Goal: Task Accomplishment & Management: Manage account settings

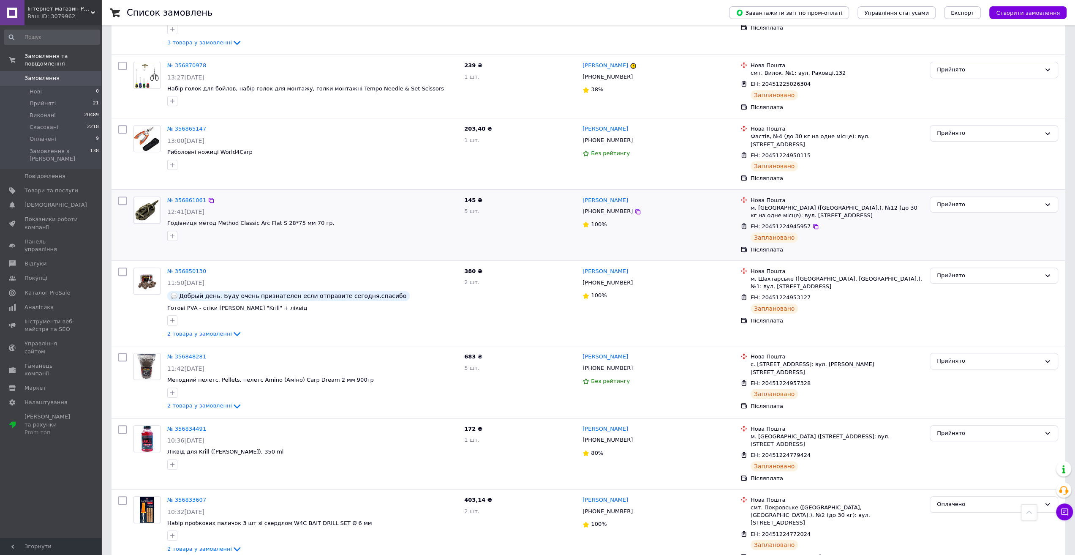
scroll to position [338, 0]
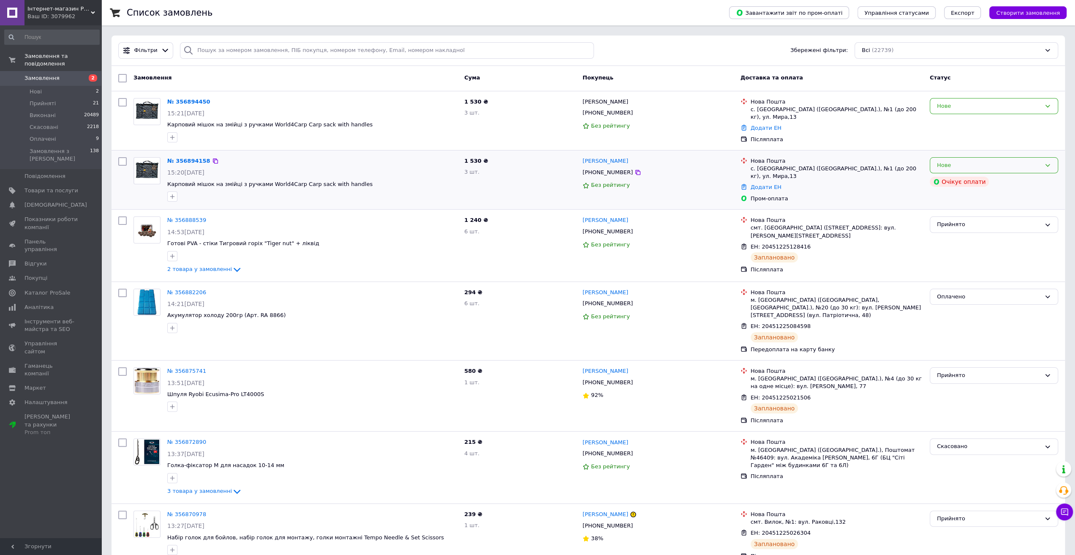
click at [979, 164] on div "Нове" at bounding box center [989, 165] width 104 height 9
click at [607, 161] on link "[PERSON_NAME]" at bounding box center [606, 161] width 46 height 8
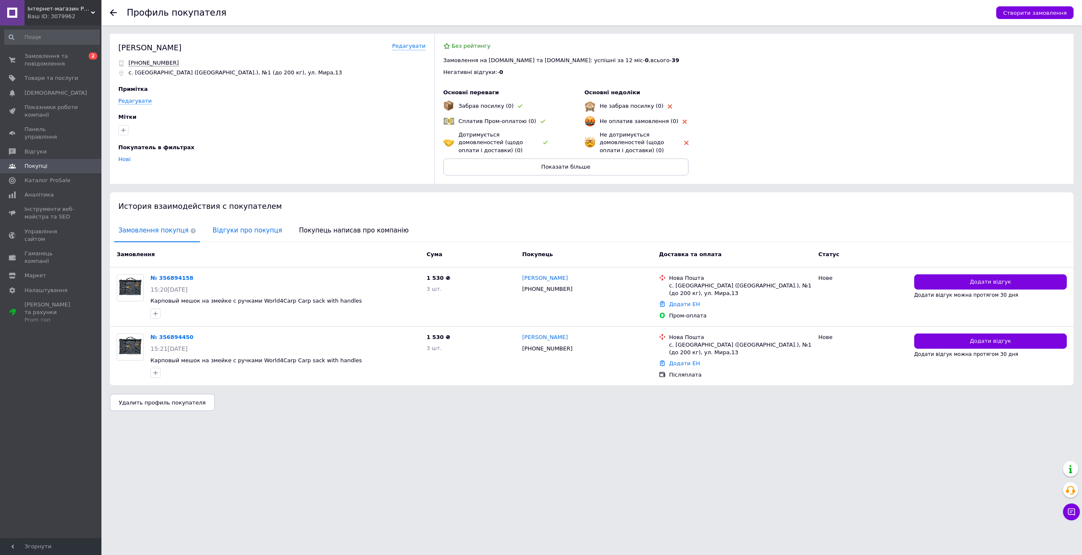
click at [247, 230] on span "Відгуки про покупця" at bounding box center [247, 231] width 78 height 22
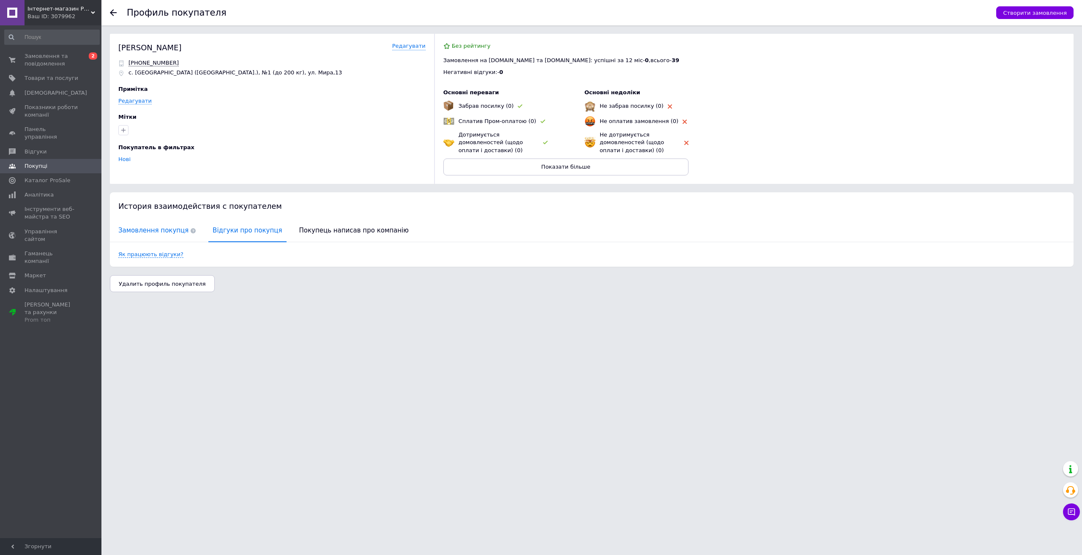
click at [136, 228] on span "Замовлення покупця" at bounding box center [157, 231] width 86 height 22
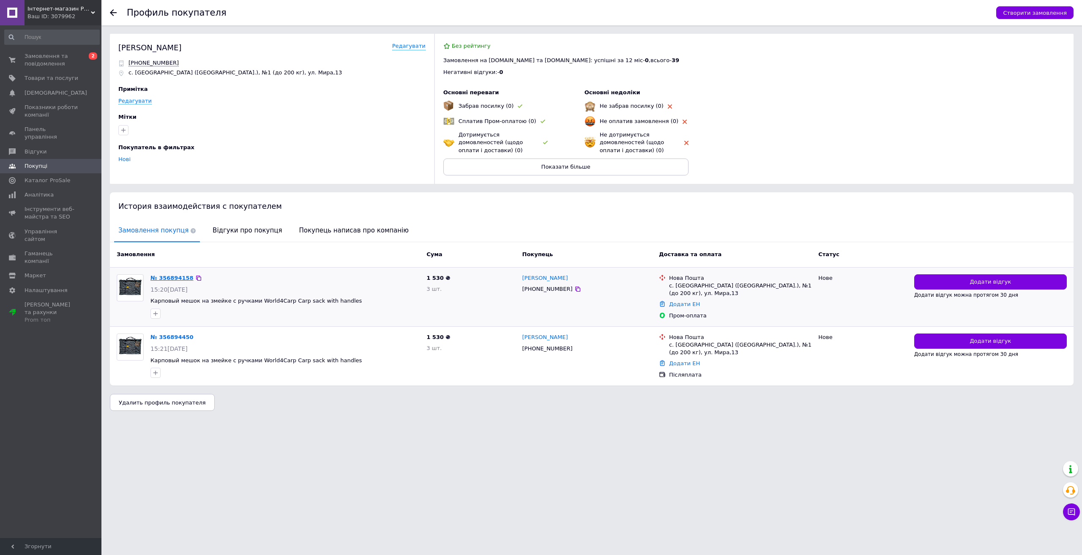
click at [174, 277] on link "№ 356894158" at bounding box center [171, 278] width 43 height 6
click at [63, 55] on span "Замовлення та повідомлення" at bounding box center [52, 59] width 54 height 15
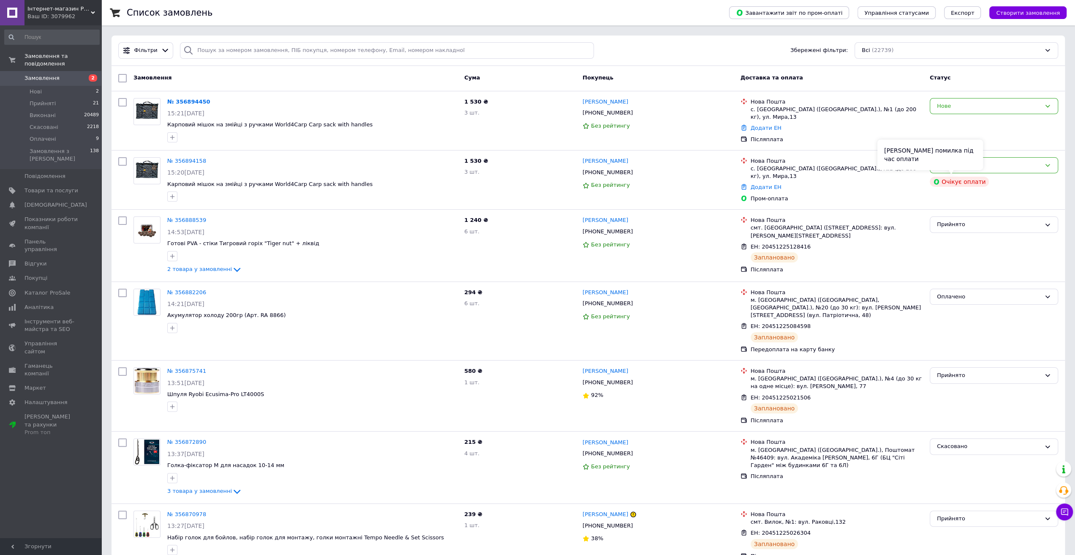
click at [961, 167] on div "Сталася помилка під час оплати" at bounding box center [931, 154] width 106 height 30
click at [988, 169] on div "Нове" at bounding box center [994, 165] width 128 height 16
click at [967, 211] on li "Скасовано" at bounding box center [995, 214] width 128 height 16
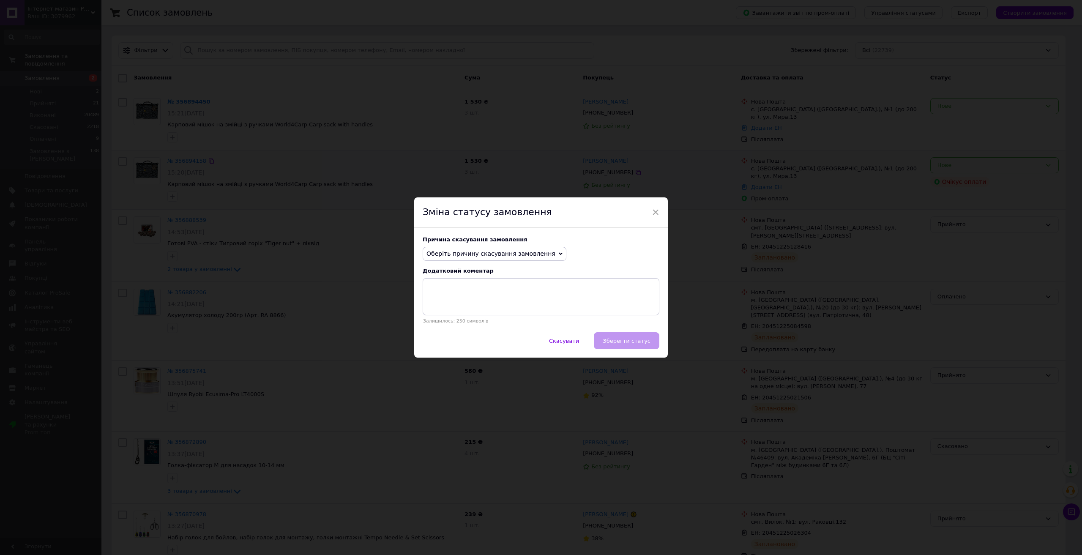
click at [516, 259] on span "Оберіть причину скасування замовлення" at bounding box center [495, 254] width 144 height 14
click at [469, 296] on li "Оплата не надійшла" at bounding box center [494, 294] width 143 height 12
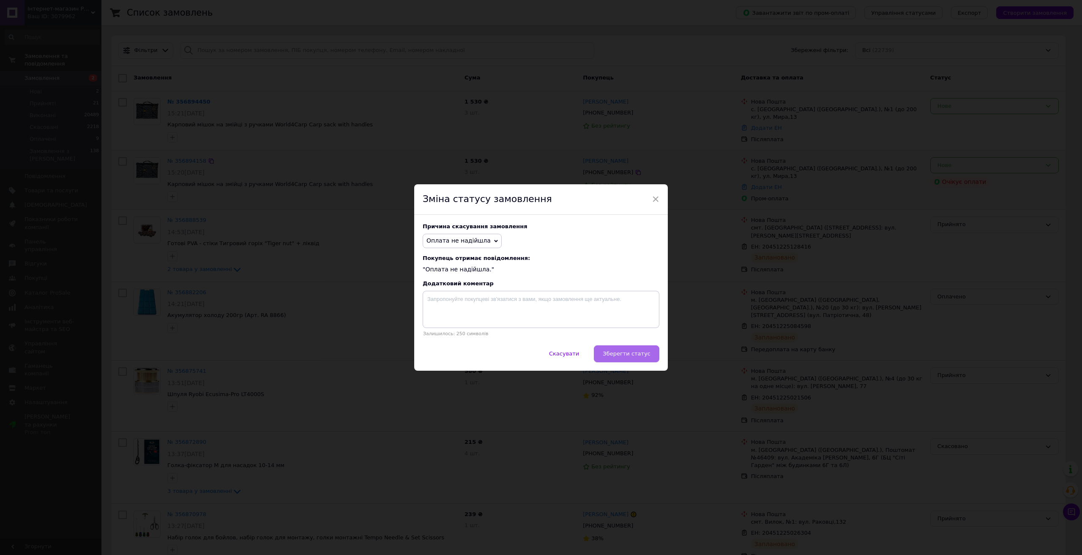
click at [650, 352] on button "Зберегти статус" at bounding box center [627, 353] width 66 height 17
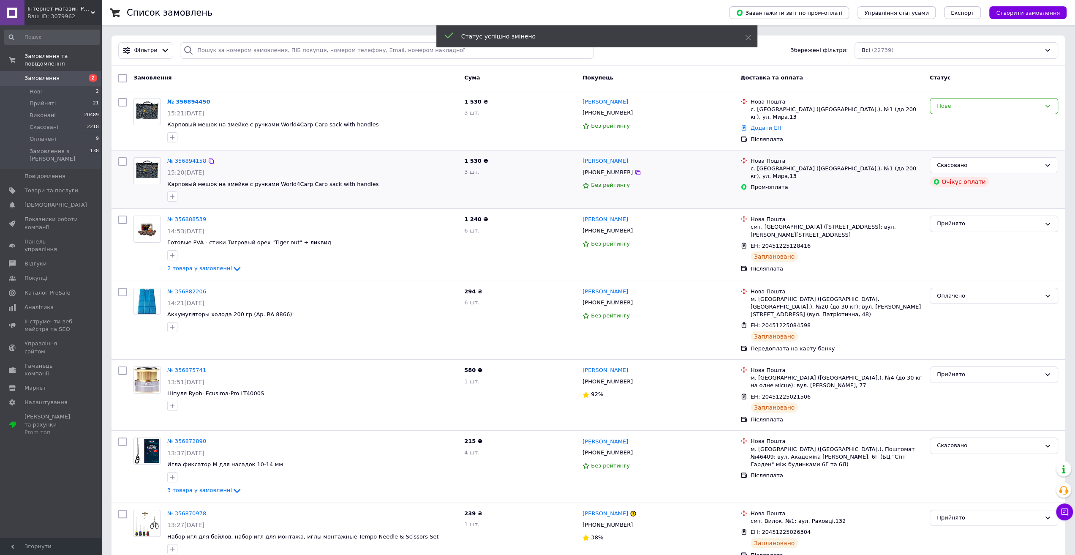
click at [191, 101] on link "№ 356894450" at bounding box center [188, 101] width 43 height 6
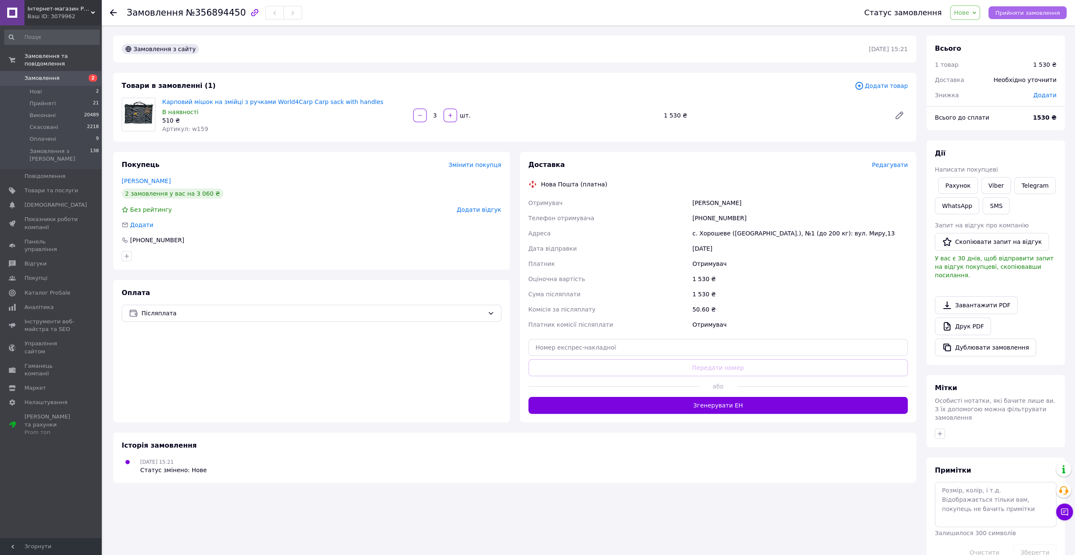
click at [1028, 12] on span "Прийняти замовлення" at bounding box center [1028, 13] width 65 height 6
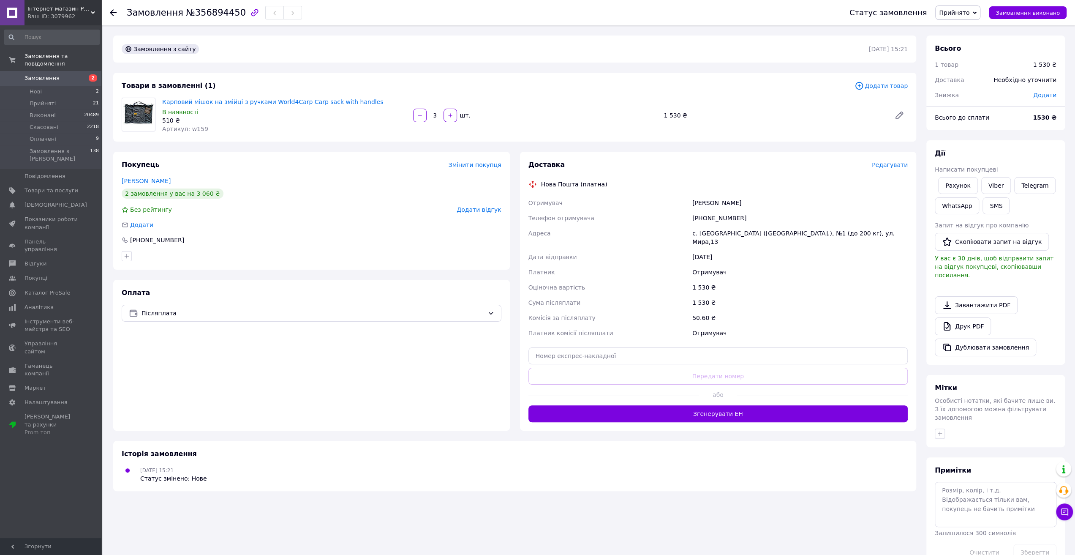
click at [303, 340] on div "Оплата Післяплата" at bounding box center [311, 355] width 397 height 151
click at [896, 164] on span "Редагувати" at bounding box center [890, 164] width 36 height 7
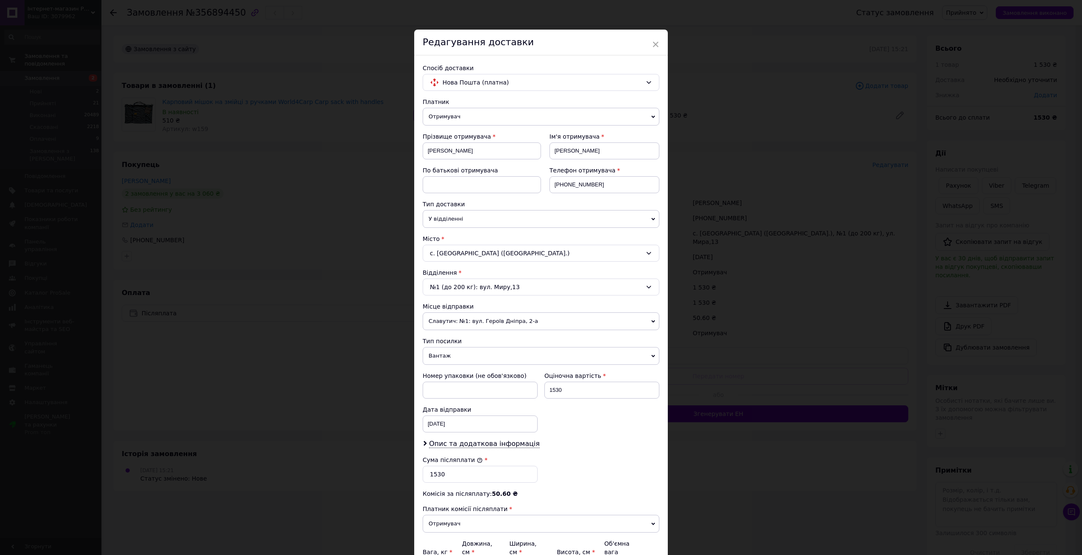
click at [477, 318] on span "Славутич: №1: вул. Героїв Дніпра, 2-а" at bounding box center [541, 321] width 237 height 18
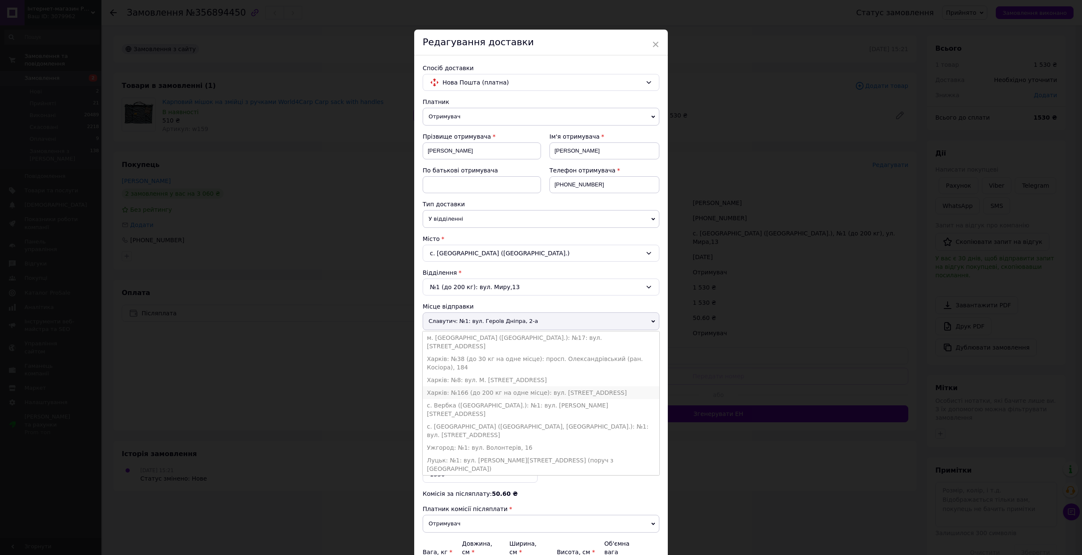
click at [483, 386] on li "Харків: №166 (до 200 кг на одне місце): вул. Волонтерська, 2А" at bounding box center [541, 392] width 237 height 13
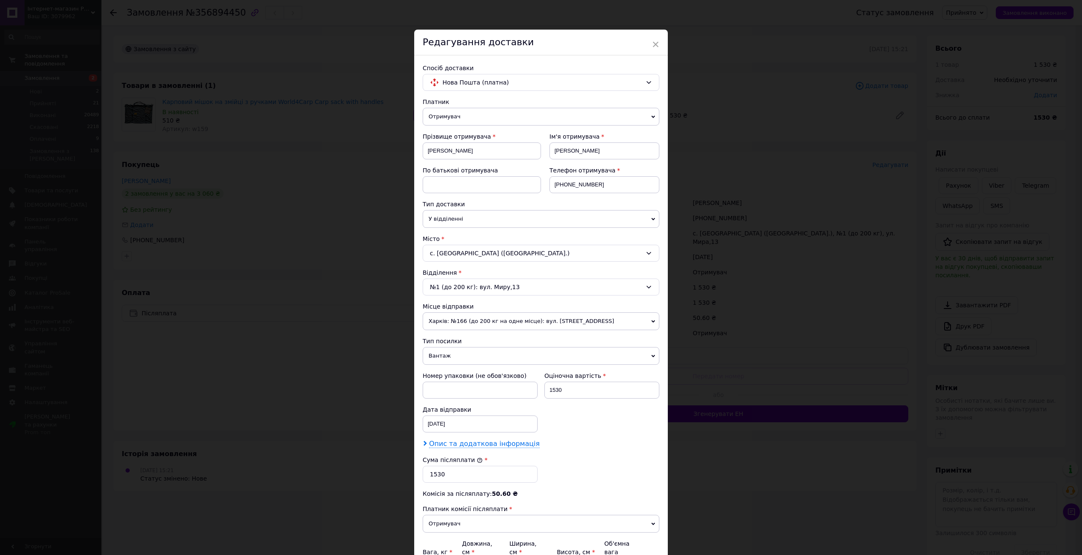
click at [474, 439] on span "Опис та додаткова інформація" at bounding box center [484, 443] width 111 height 8
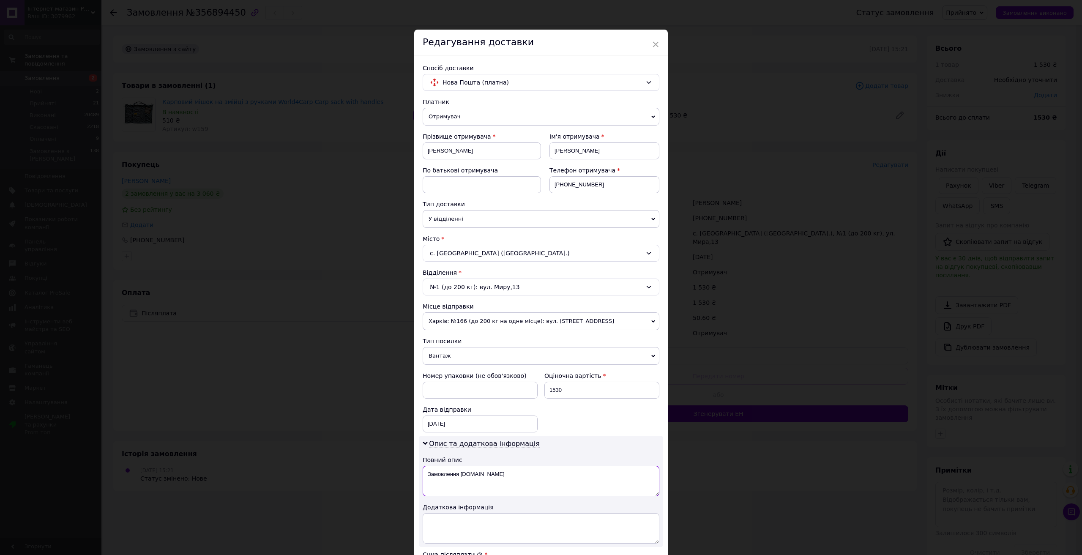
drag, startPoint x: 464, startPoint y: 473, endPoint x: 424, endPoint y: 473, distance: 39.7
click at [424, 473] on textarea "Замовлення Prom.ua" at bounding box center [541, 481] width 237 height 30
paste textarea "Fish-man.c"
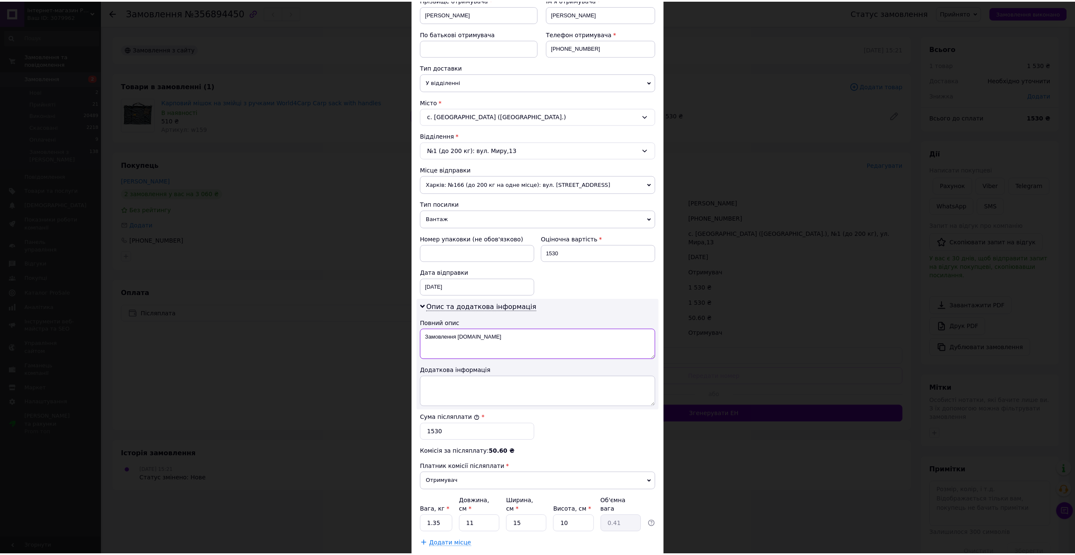
scroll to position [180, 0]
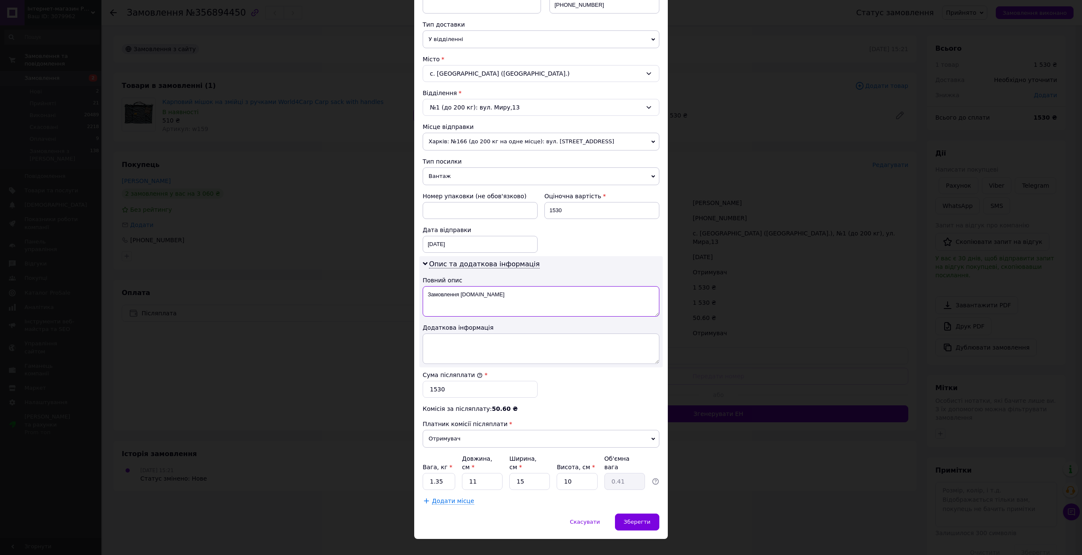
type textarea "Замовлення Fish-man.com.ua"
click at [522, 473] on input "15" at bounding box center [529, 481] width 41 height 17
click at [633, 519] on span "Зберегти" at bounding box center [637, 522] width 27 height 6
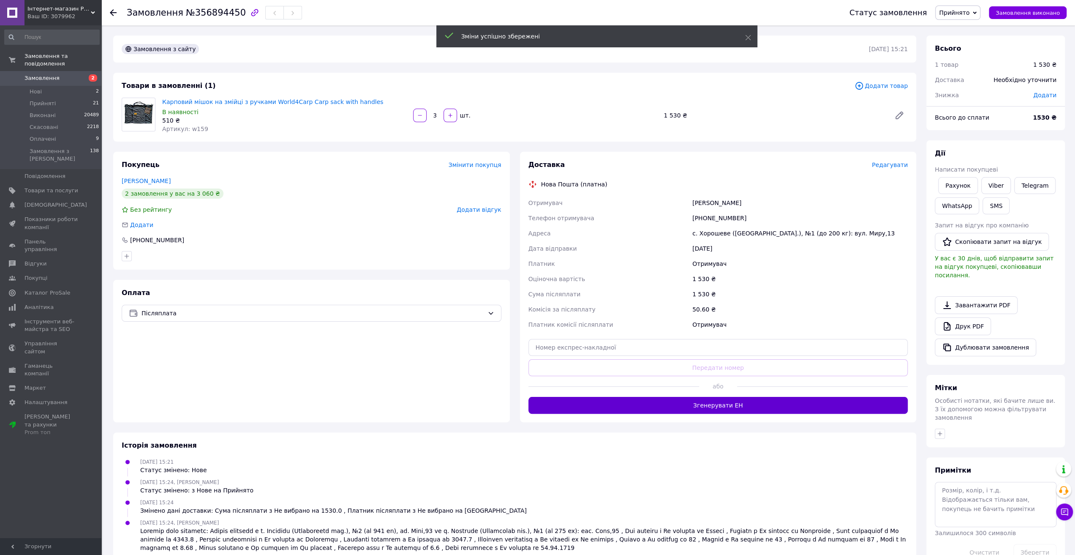
click at [647, 406] on button "Згенерувати ЕН" at bounding box center [719, 405] width 380 height 17
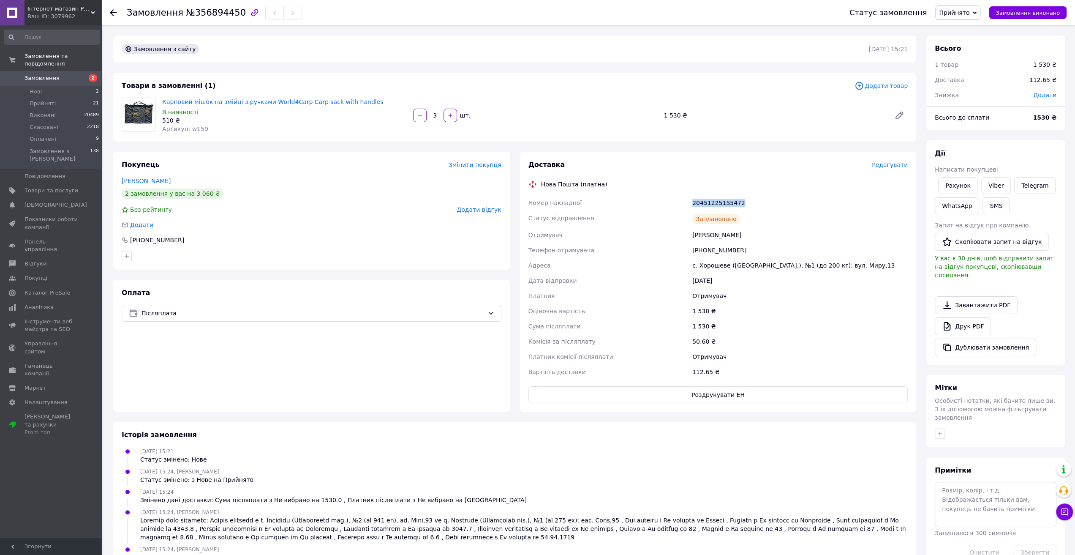
drag, startPoint x: 737, startPoint y: 202, endPoint x: 691, endPoint y: 202, distance: 45.6
click at [691, 202] on div "20451225155472" at bounding box center [800, 202] width 219 height 15
copy div "20451225155472"
click at [41, 187] on span "Товари та послуги" at bounding box center [52, 191] width 54 height 8
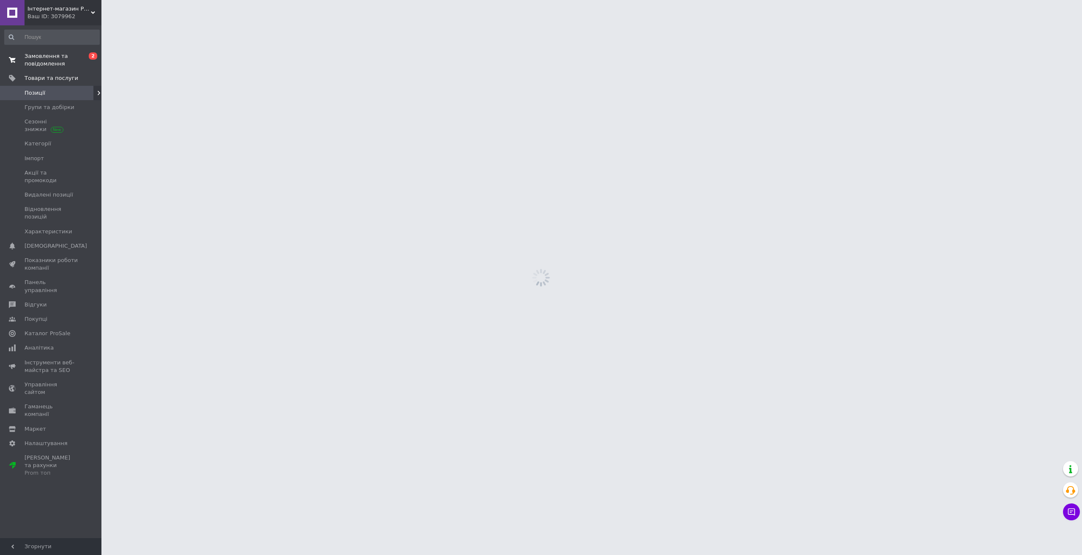
click at [36, 63] on span "Замовлення та повідомлення" at bounding box center [52, 59] width 54 height 15
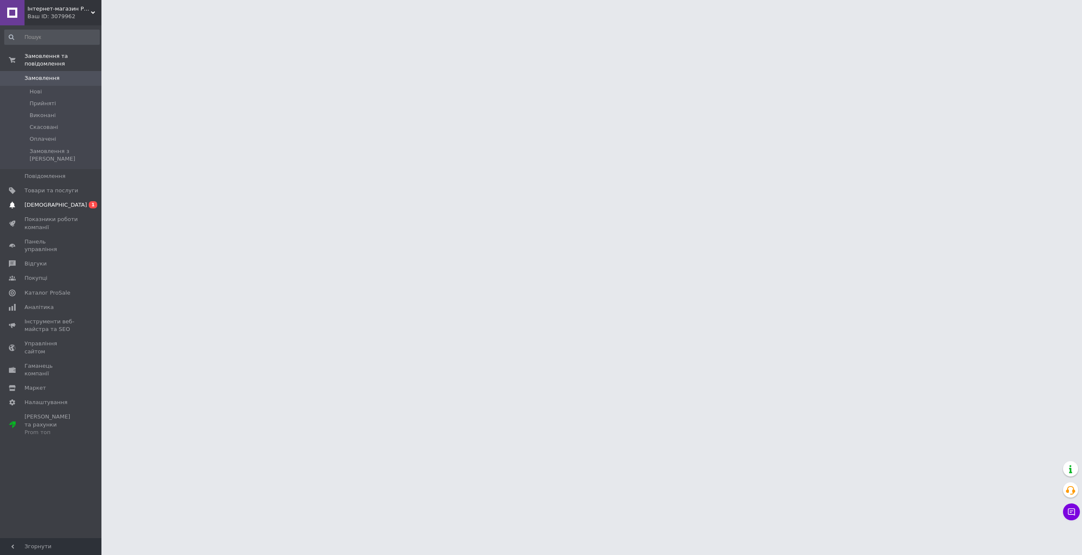
click at [46, 201] on span "[DEMOGRAPHIC_DATA]" at bounding box center [56, 205] width 63 height 8
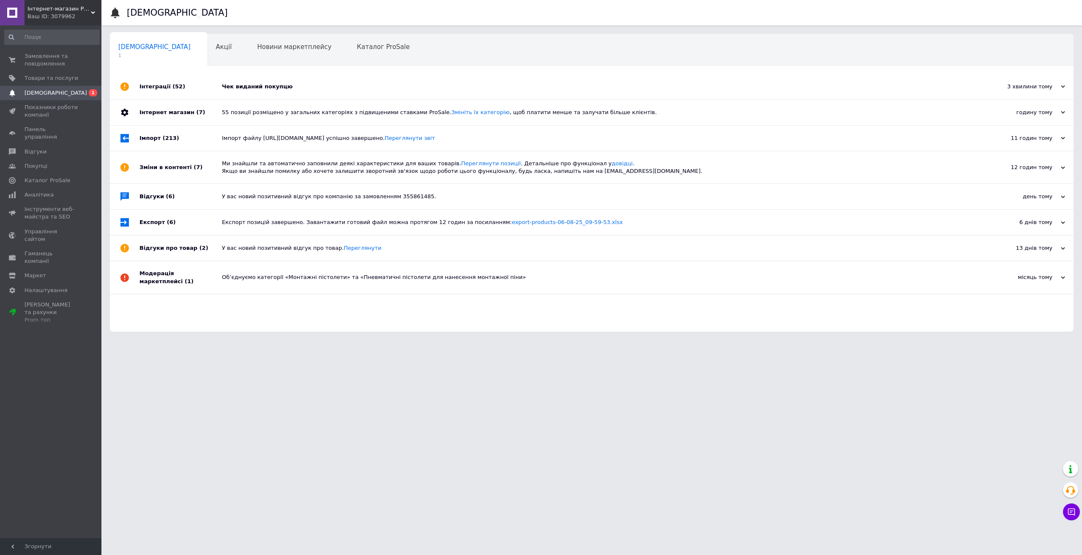
click at [273, 87] on div "Чек виданий покупцю" at bounding box center [601, 87] width 759 height 8
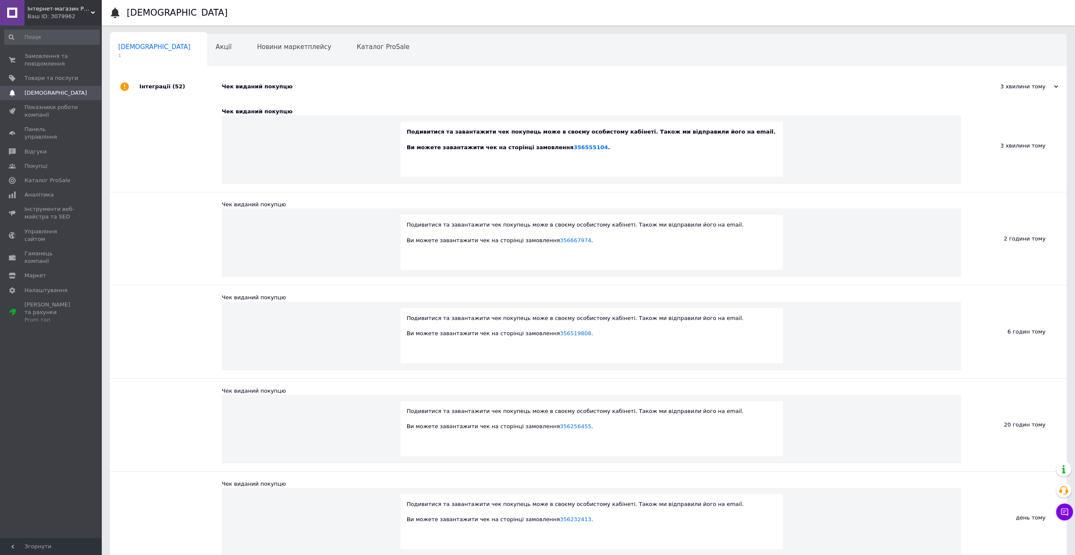
click at [273, 87] on div "Чек виданий покупцю" at bounding box center [598, 87] width 752 height 8
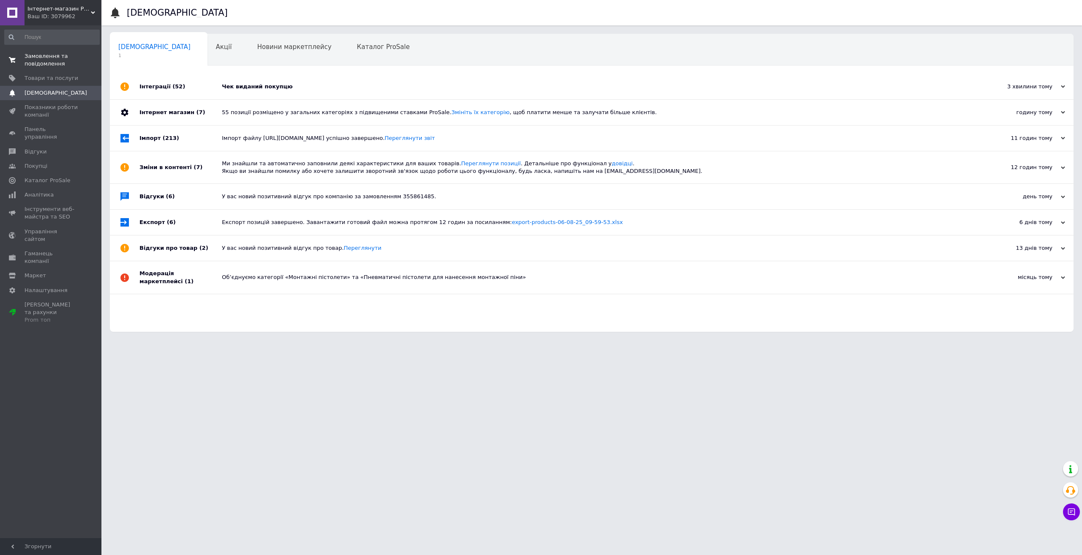
click at [34, 59] on span "Замовлення та повідомлення" at bounding box center [52, 59] width 54 height 15
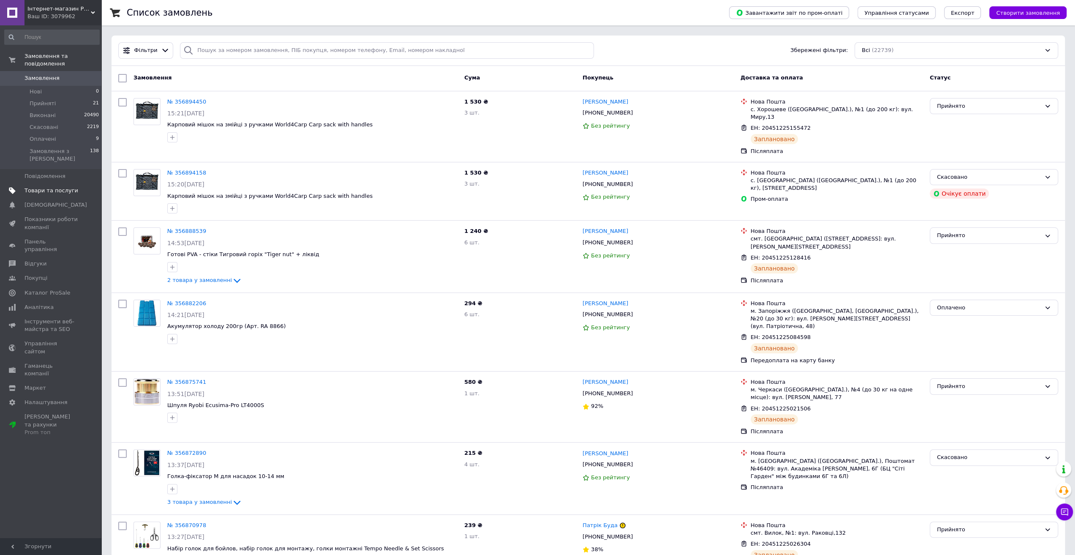
click at [50, 187] on span "Товари та послуги" at bounding box center [52, 191] width 54 height 8
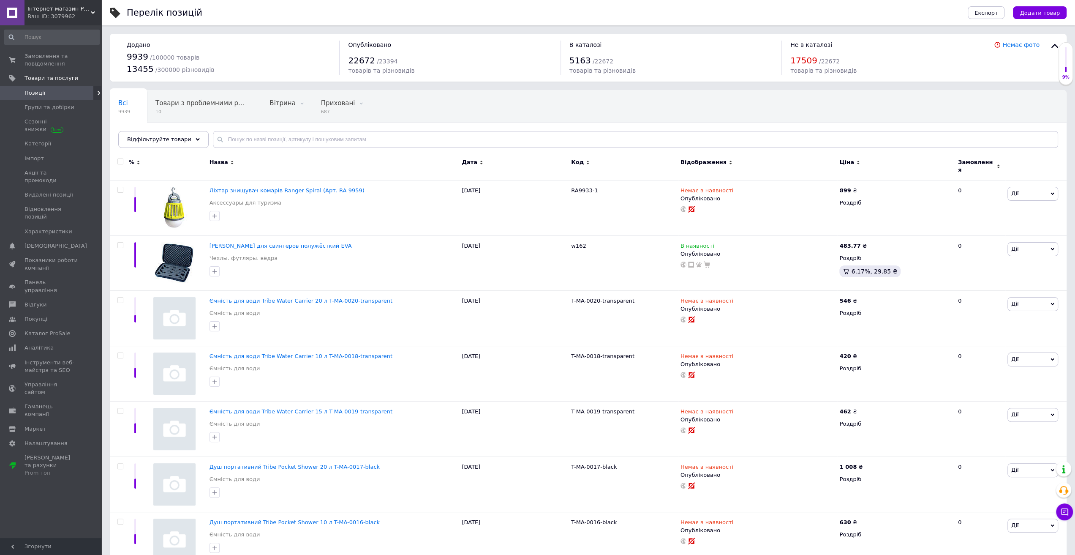
click at [458, 164] on div "Назва" at bounding box center [333, 166] width 253 height 28
click at [464, 164] on span "Дата" at bounding box center [470, 162] width 16 height 8
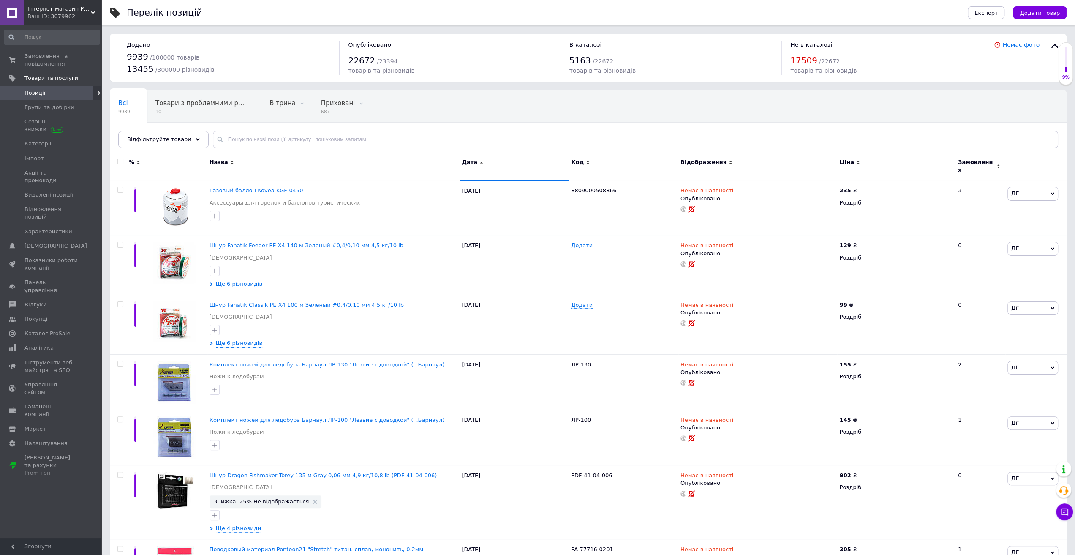
click at [464, 164] on span "Дата" at bounding box center [470, 162] width 16 height 8
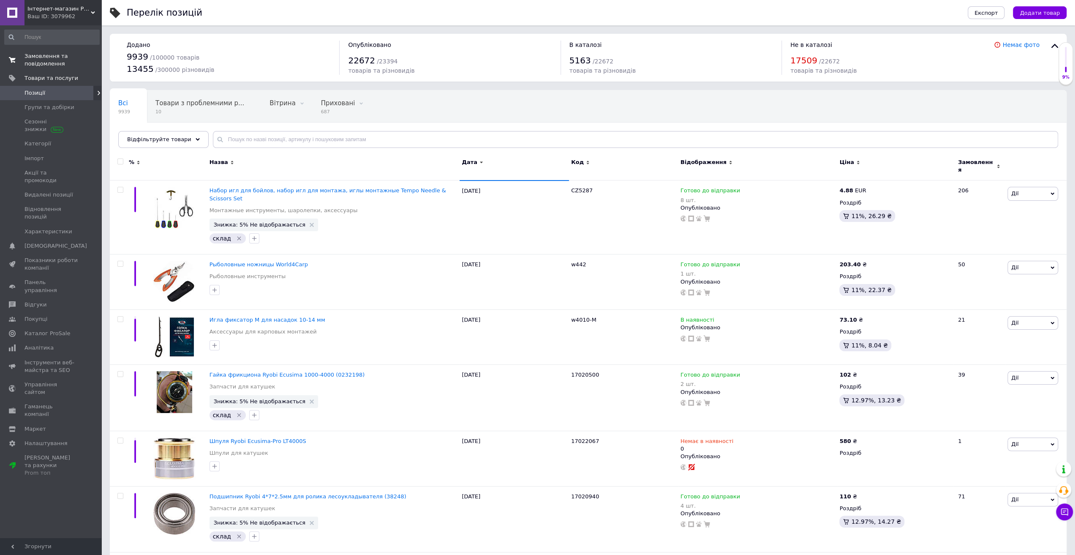
click at [46, 63] on span "Замовлення та повідомлення" at bounding box center [52, 59] width 54 height 15
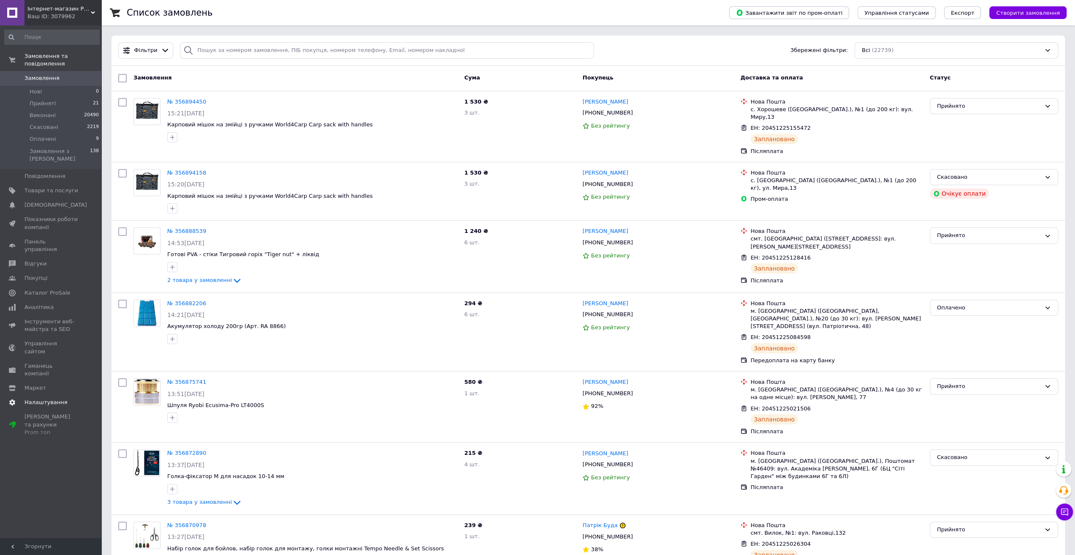
click at [42, 398] on span "Налаштування" at bounding box center [46, 402] width 43 height 8
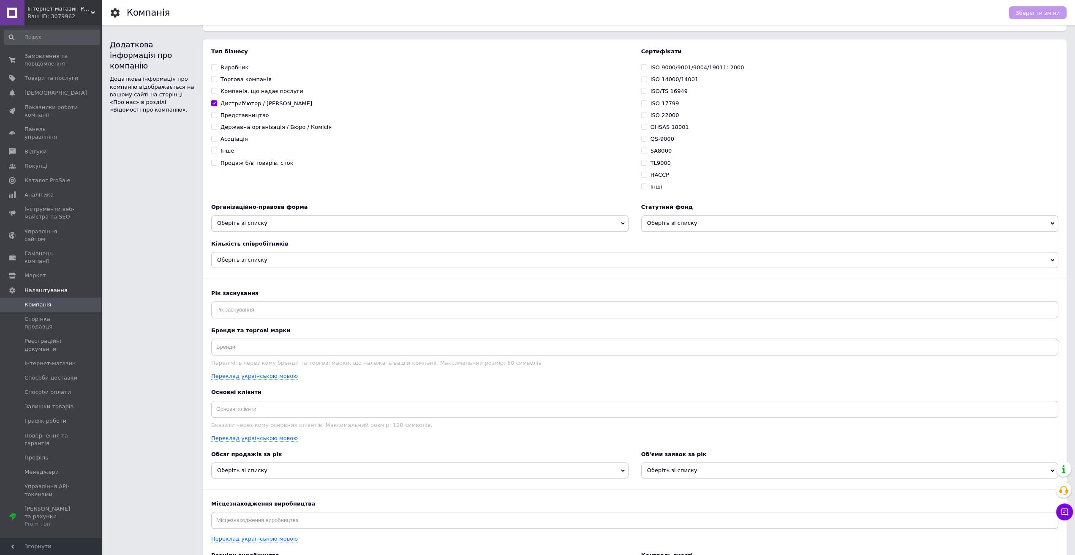
scroll to position [587, 0]
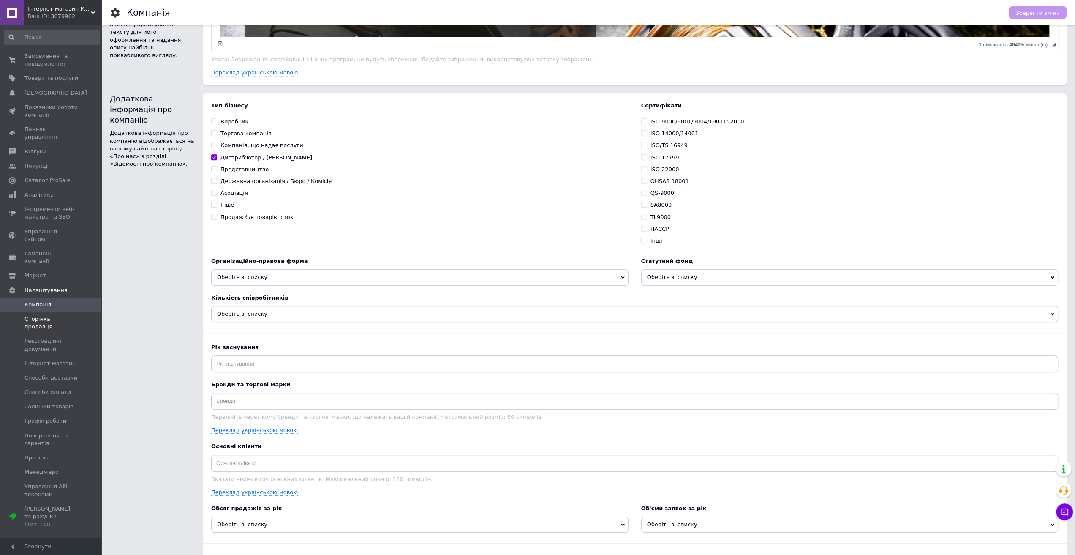
click at [45, 315] on span "Сторінка продавця" at bounding box center [52, 322] width 54 height 15
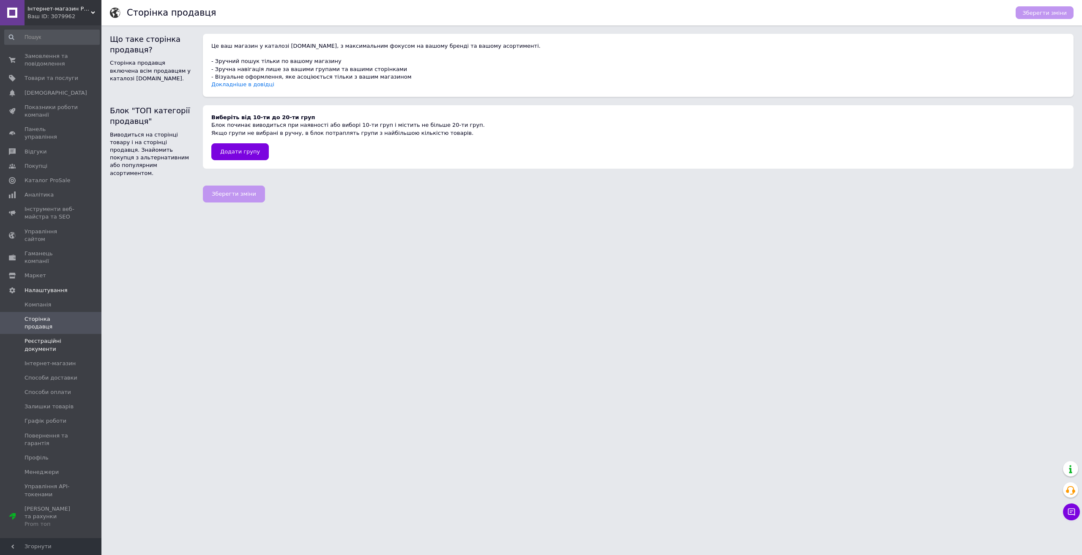
click at [45, 337] on span "Реєстраційні документи" at bounding box center [52, 344] width 54 height 15
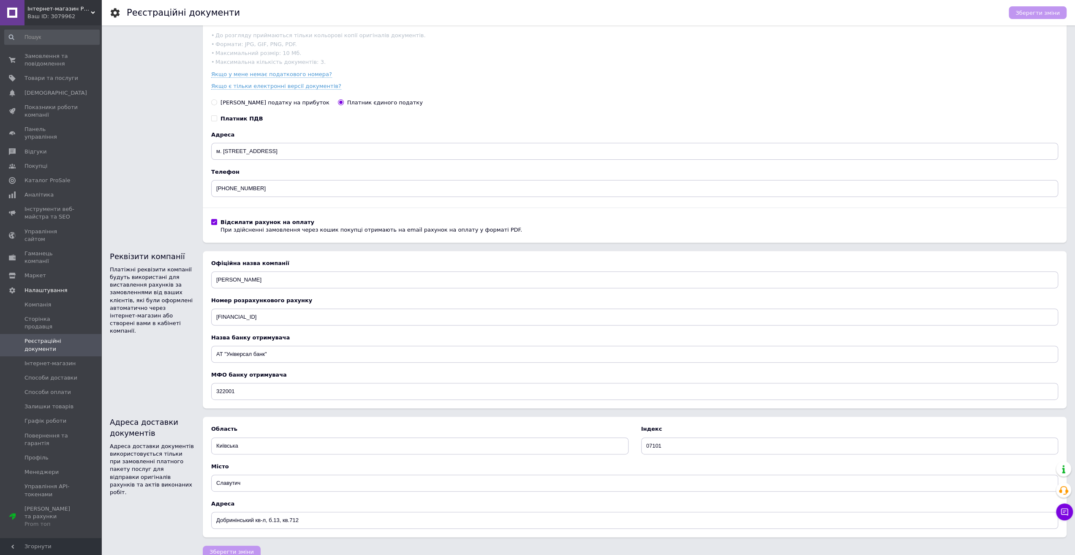
scroll to position [207, 0]
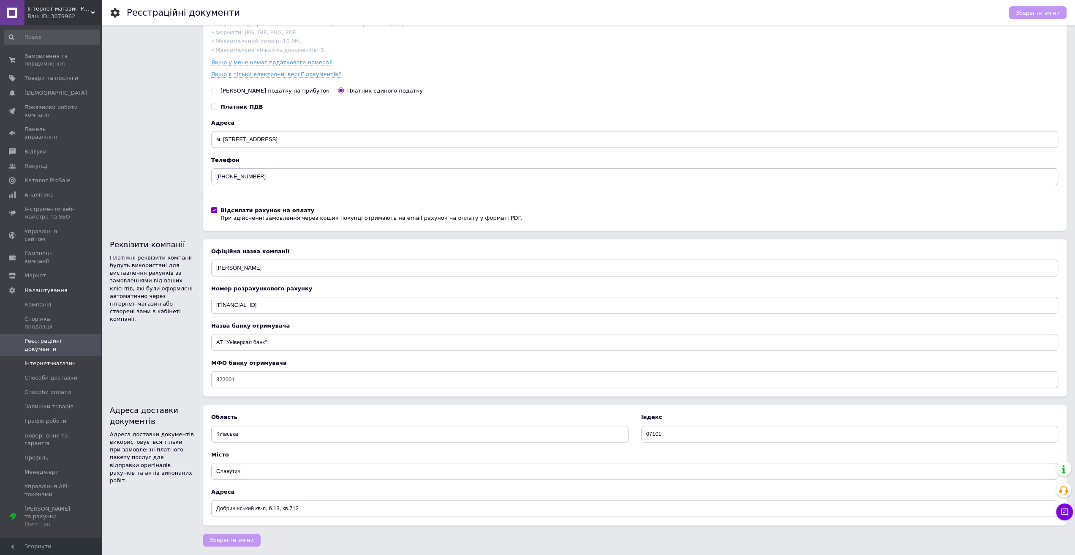
click at [49, 360] on span "Інтернет-магазин" at bounding box center [50, 364] width 51 height 8
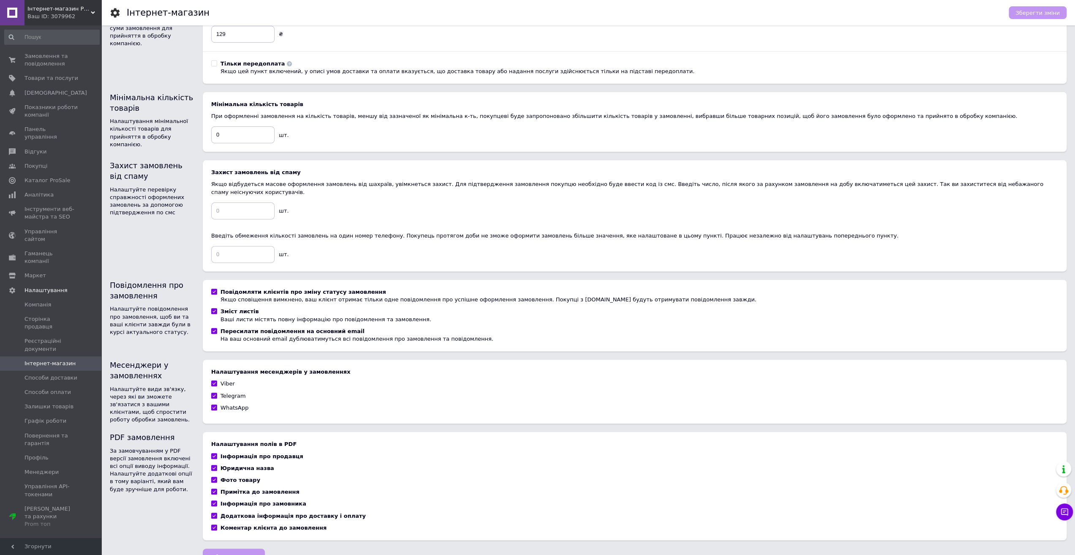
scroll to position [198, 0]
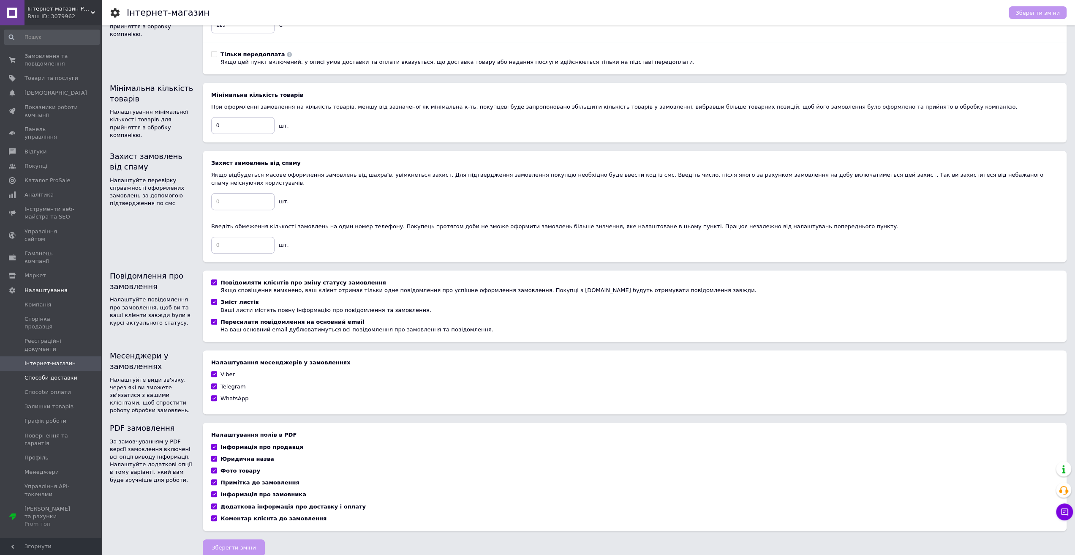
click at [58, 374] on span "Способи доставки" at bounding box center [51, 378] width 53 height 8
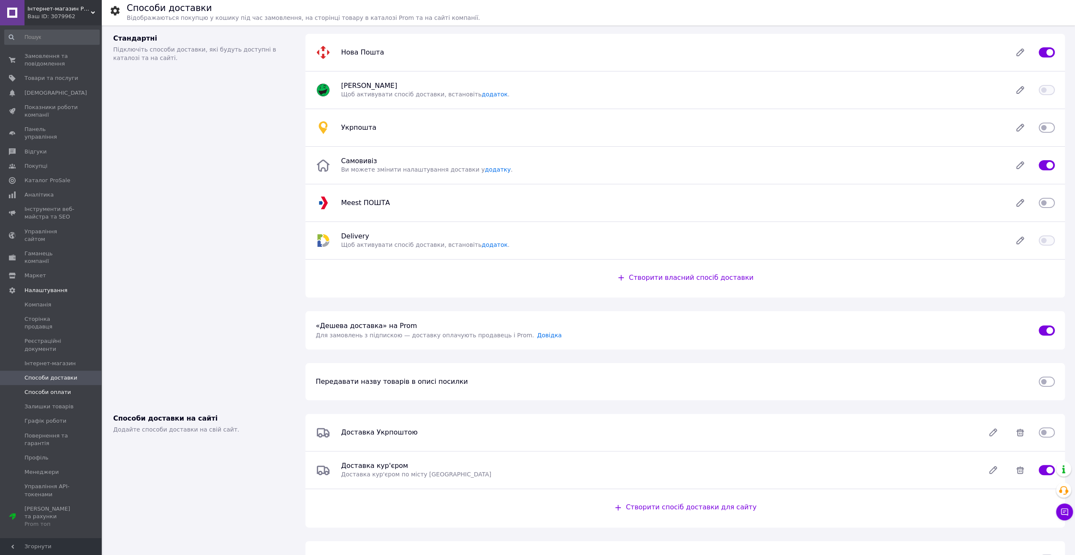
click at [53, 388] on span "Способи оплати" at bounding box center [48, 392] width 46 height 8
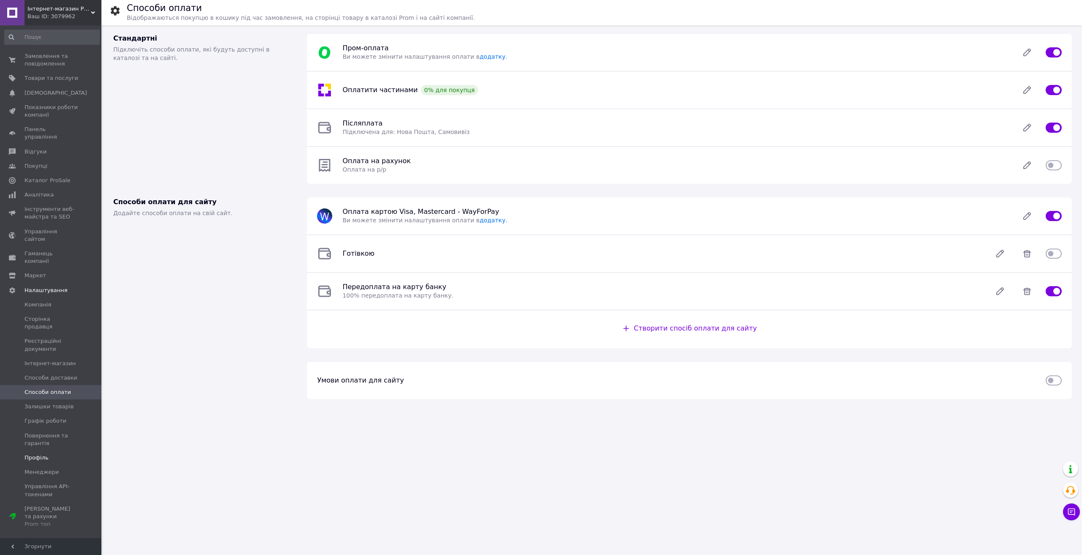
click at [39, 454] on span "Профіль" at bounding box center [37, 458] width 24 height 8
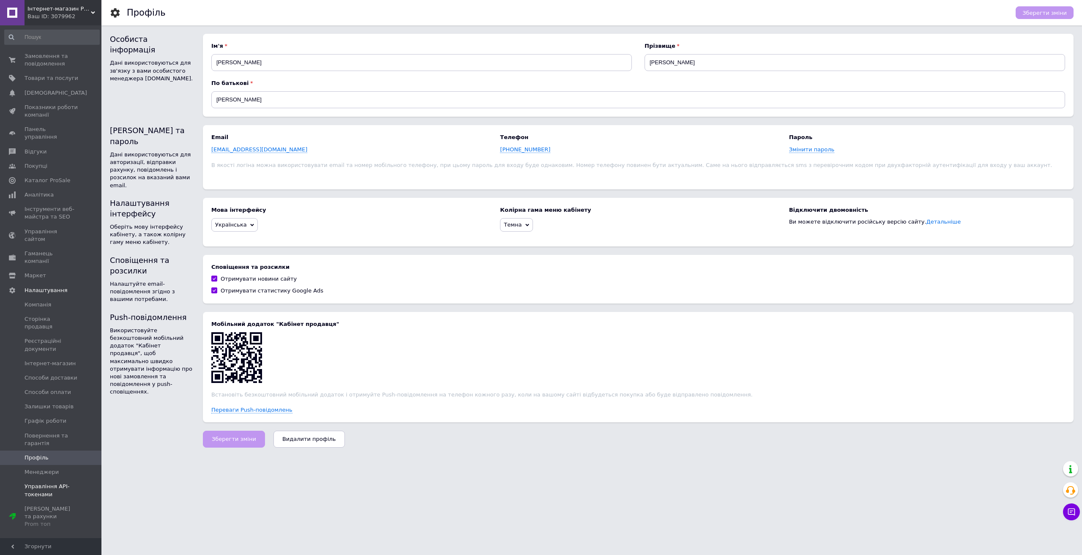
click at [48, 483] on span "Управління API-токенами" at bounding box center [52, 490] width 54 height 15
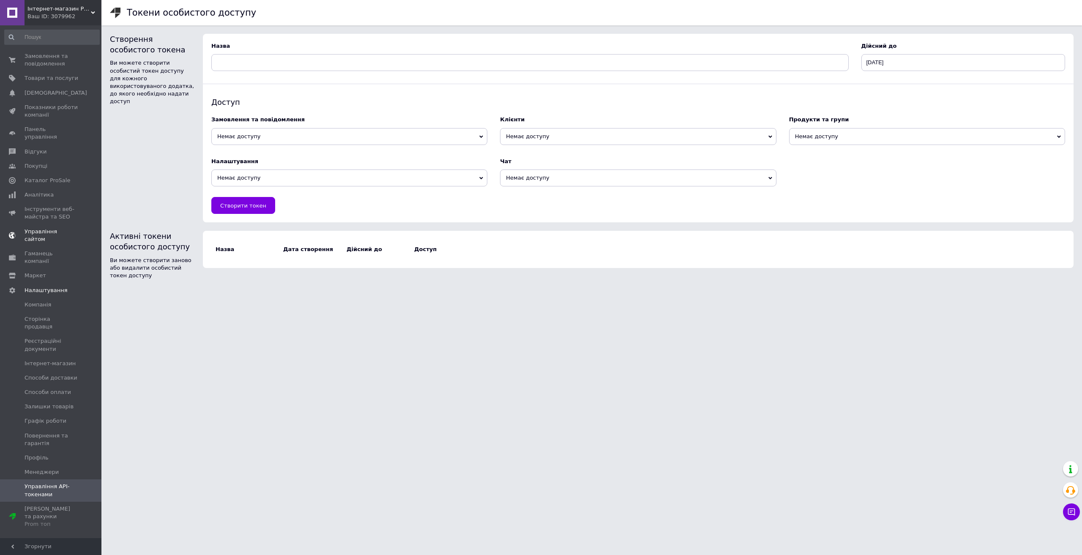
click at [40, 228] on span "Управління сайтом" at bounding box center [52, 235] width 54 height 15
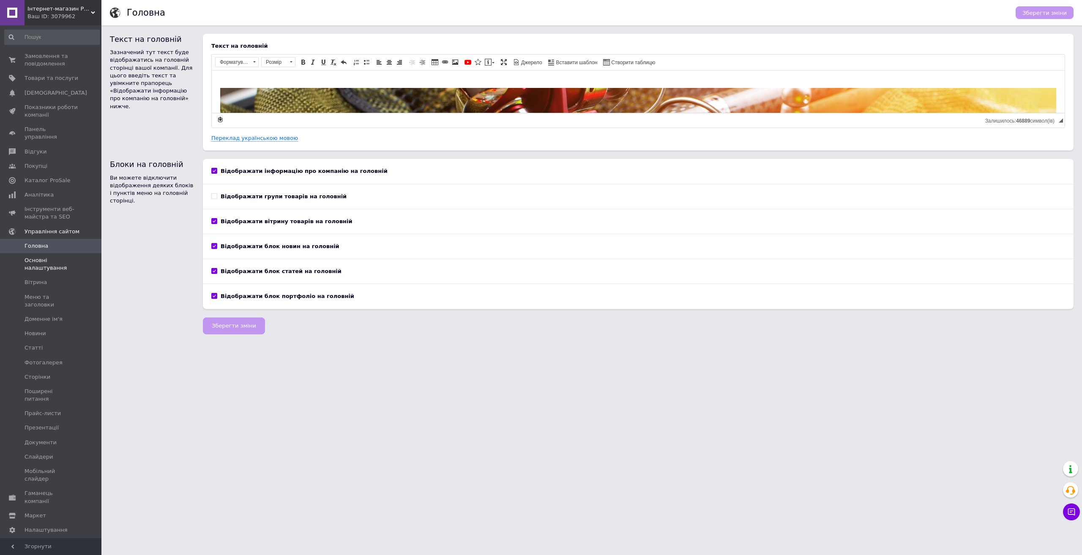
click at [49, 259] on span "Основні налаштування" at bounding box center [52, 264] width 54 height 15
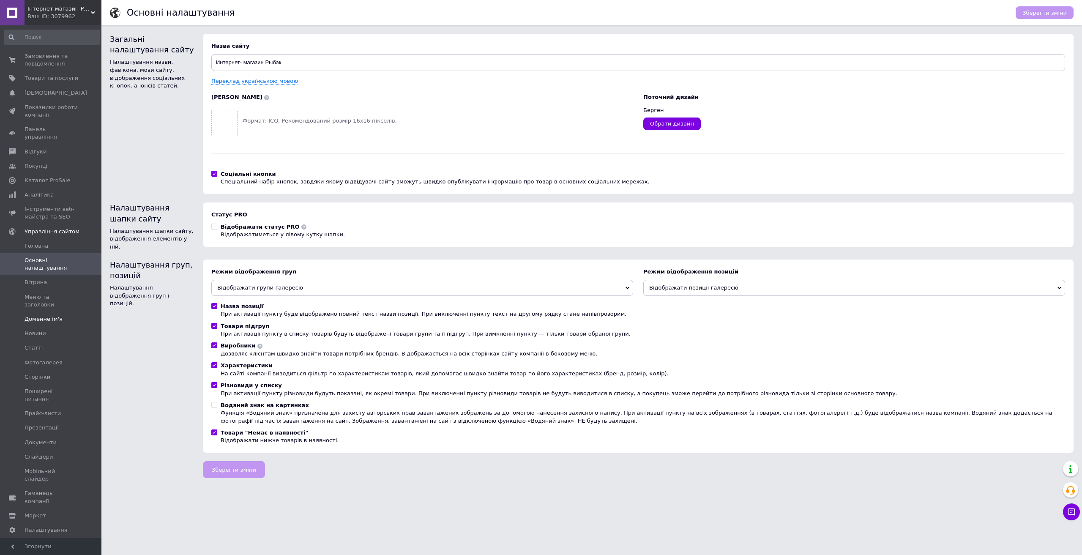
click at [50, 315] on span "Доменне ім'я" at bounding box center [44, 319] width 38 height 8
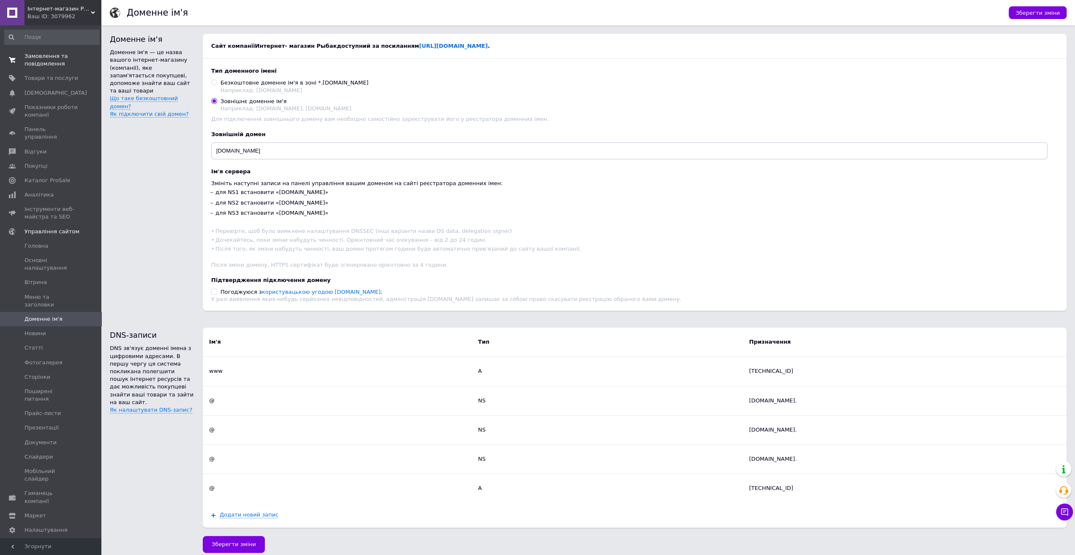
click at [56, 62] on span "Замовлення та повідомлення" at bounding box center [52, 59] width 54 height 15
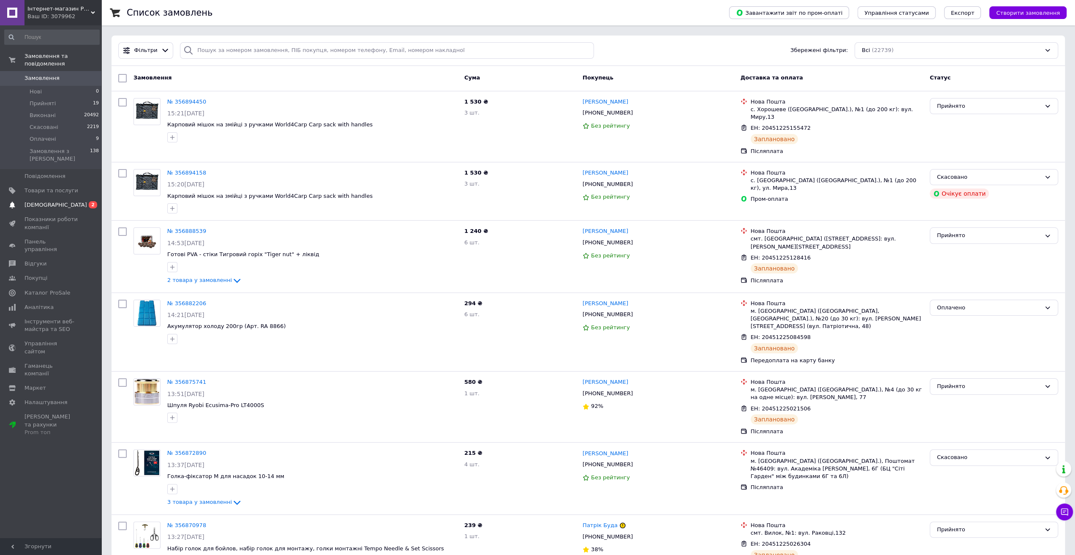
click at [46, 201] on span "[DEMOGRAPHIC_DATA]" at bounding box center [56, 205] width 63 height 8
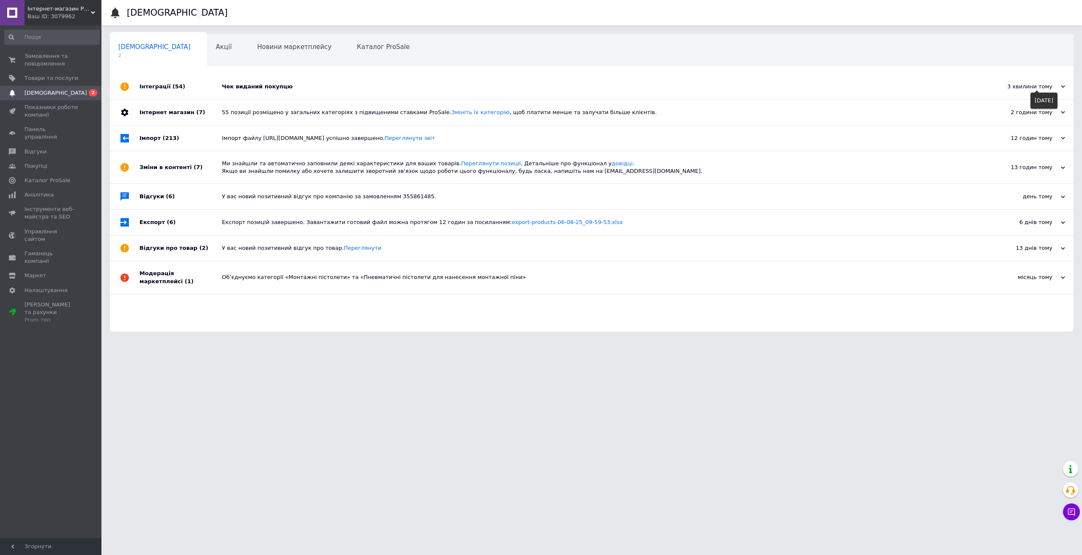
click at [1045, 86] on div "3 хвилини тому" at bounding box center [1022, 87] width 85 height 8
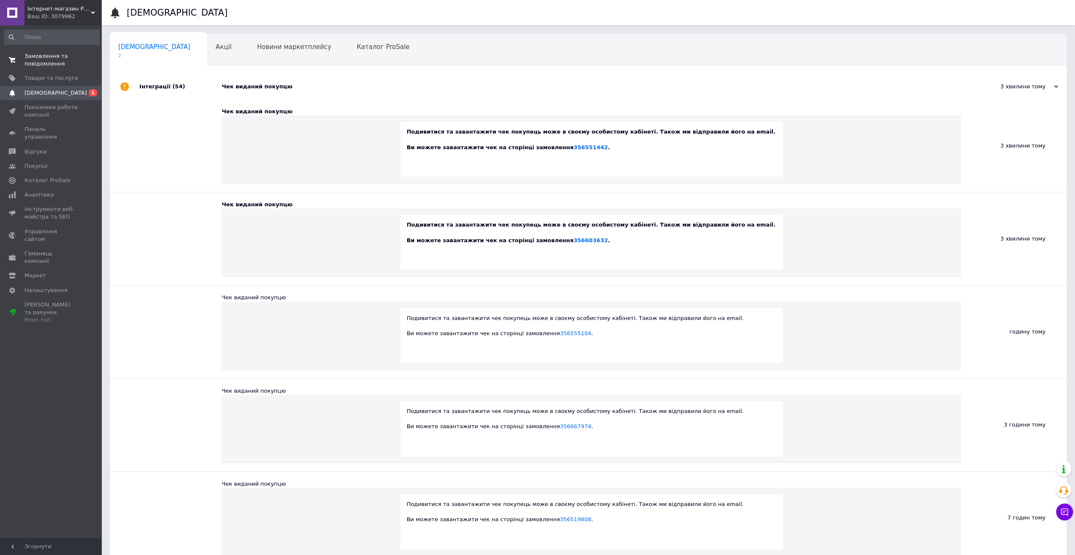
click at [47, 57] on span "Замовлення та повідомлення" at bounding box center [52, 59] width 54 height 15
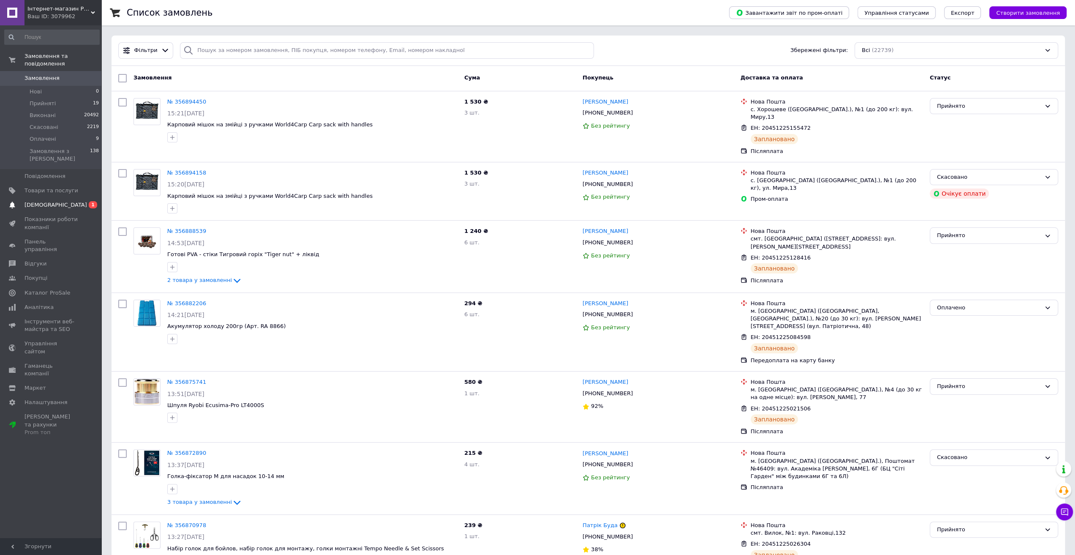
click at [54, 201] on span "[DEMOGRAPHIC_DATA]" at bounding box center [56, 205] width 63 height 8
